Goal: Task Accomplishment & Management: Complete application form

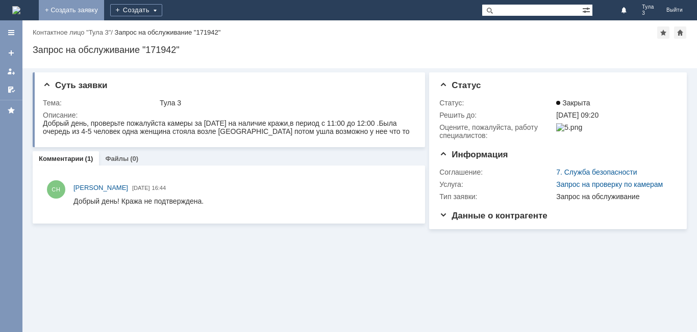
click at [104, 7] on link "+ Создать заявку" at bounding box center [71, 10] width 65 height 20
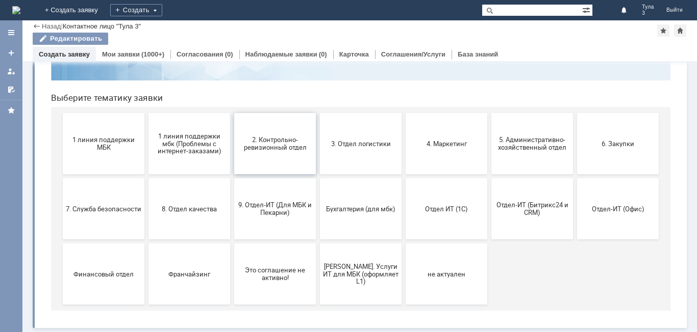
scroll to position [83, 0]
click at [272, 223] on button "9. Отдел-ИТ (Для МБК и Пекарни)" at bounding box center [275, 208] width 82 height 61
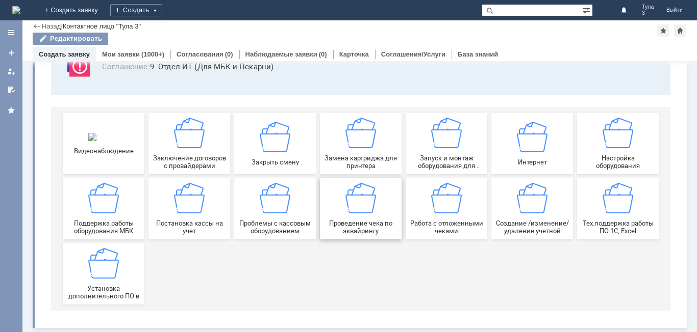
scroll to position [85, 0]
drag, startPoint x: 428, startPoint y: 222, endPoint x: 465, endPoint y: 214, distance: 37.7
click at [428, 222] on span "Работа с отложенными чеками" at bounding box center [445, 227] width 75 height 15
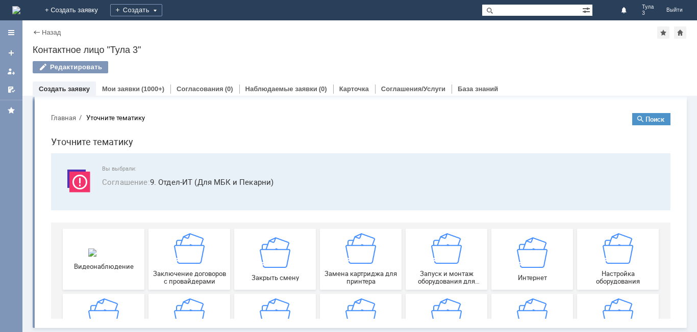
scroll to position [0, 0]
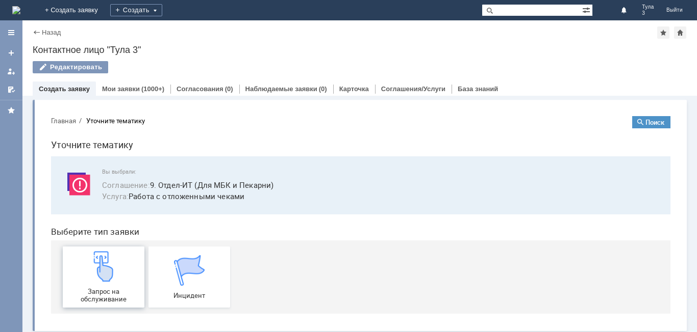
click at [111, 267] on img at bounding box center [103, 266] width 31 height 31
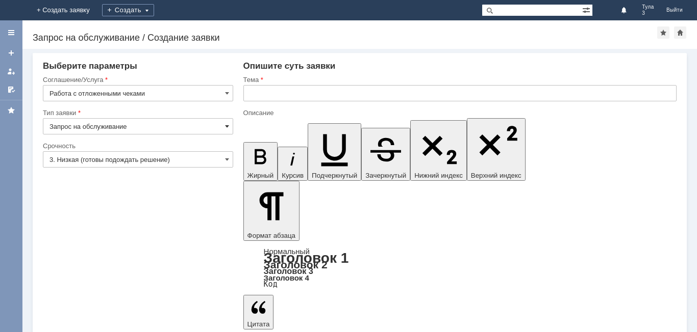
click at [227, 126] on span at bounding box center [227, 126] width 4 height 8
click at [254, 93] on input "text" at bounding box center [459, 93] width 433 height 16
type input "Запрос на обслуживание"
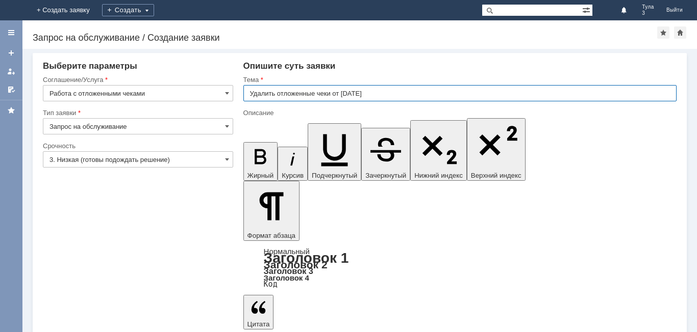
drag, startPoint x: 380, startPoint y: 96, endPoint x: 351, endPoint y: 93, distance: 29.7
type input "Удалить отложенные чеки от 23.08.2025"
click at [378, 80] on div "Тема" at bounding box center [458, 79] width 431 height 7
click at [381, 93] on input "Удалить отложенные чеки от 23.08.2025" at bounding box center [459, 93] width 433 height 16
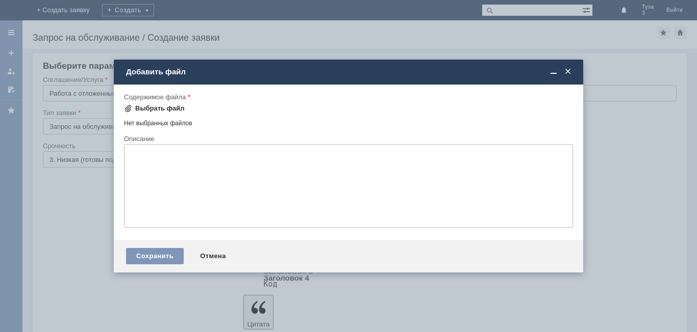
click at [170, 107] on div "Выбрать файл" at bounding box center [159, 109] width 49 height 8
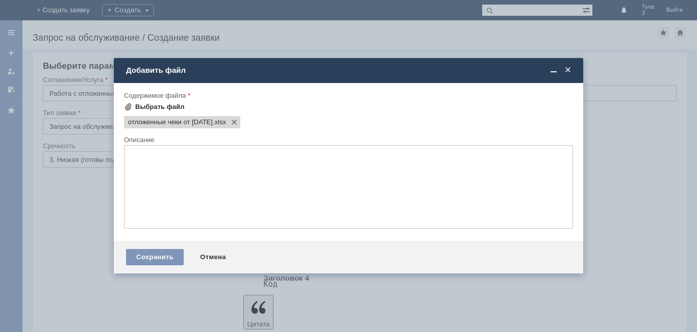
scroll to position [0, 0]
click at [156, 258] on div "Сохранить" at bounding box center [155, 257] width 58 height 16
